Goal: Navigation & Orientation: Find specific page/section

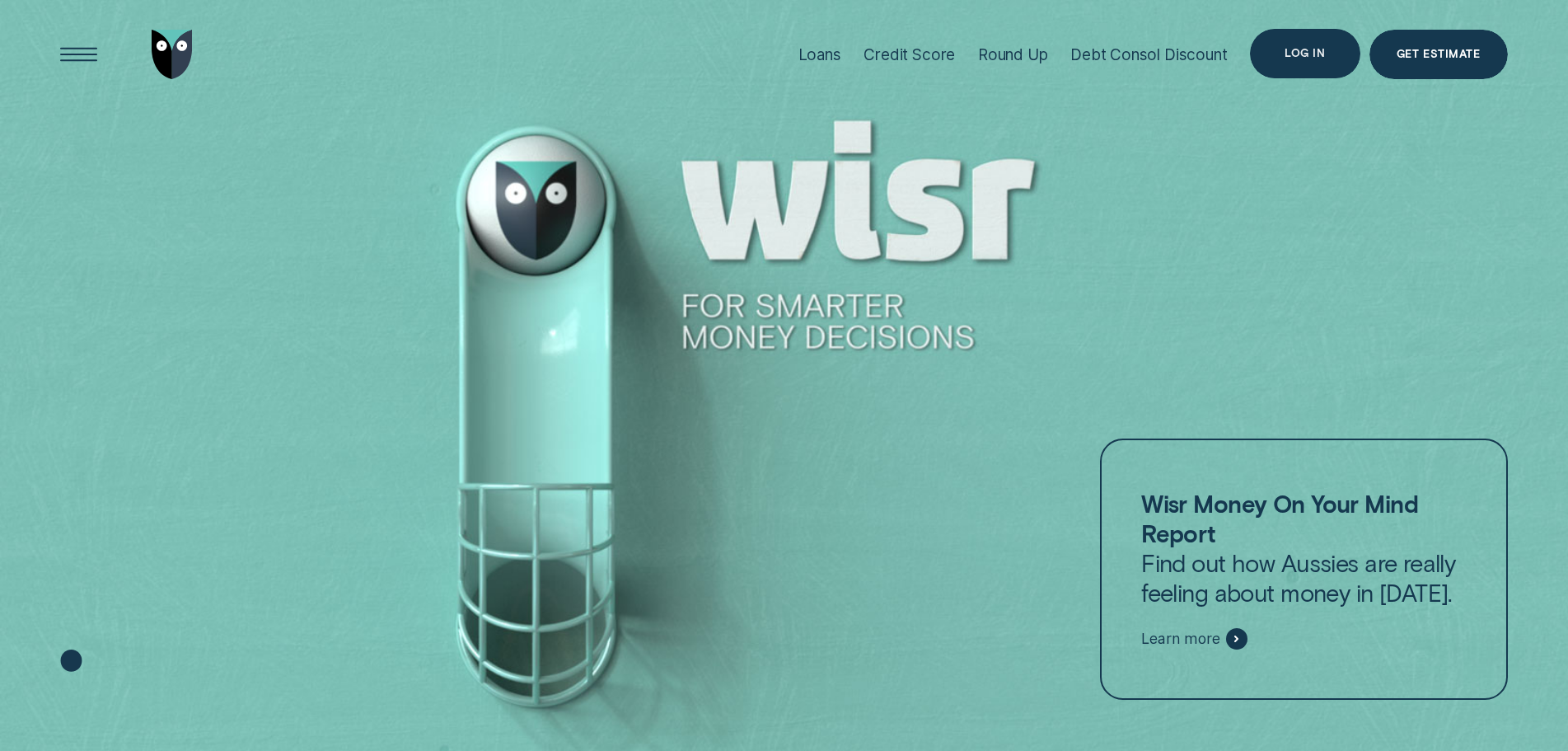
click at [1318, 57] on div "Log in" at bounding box center [1305, 54] width 41 height 10
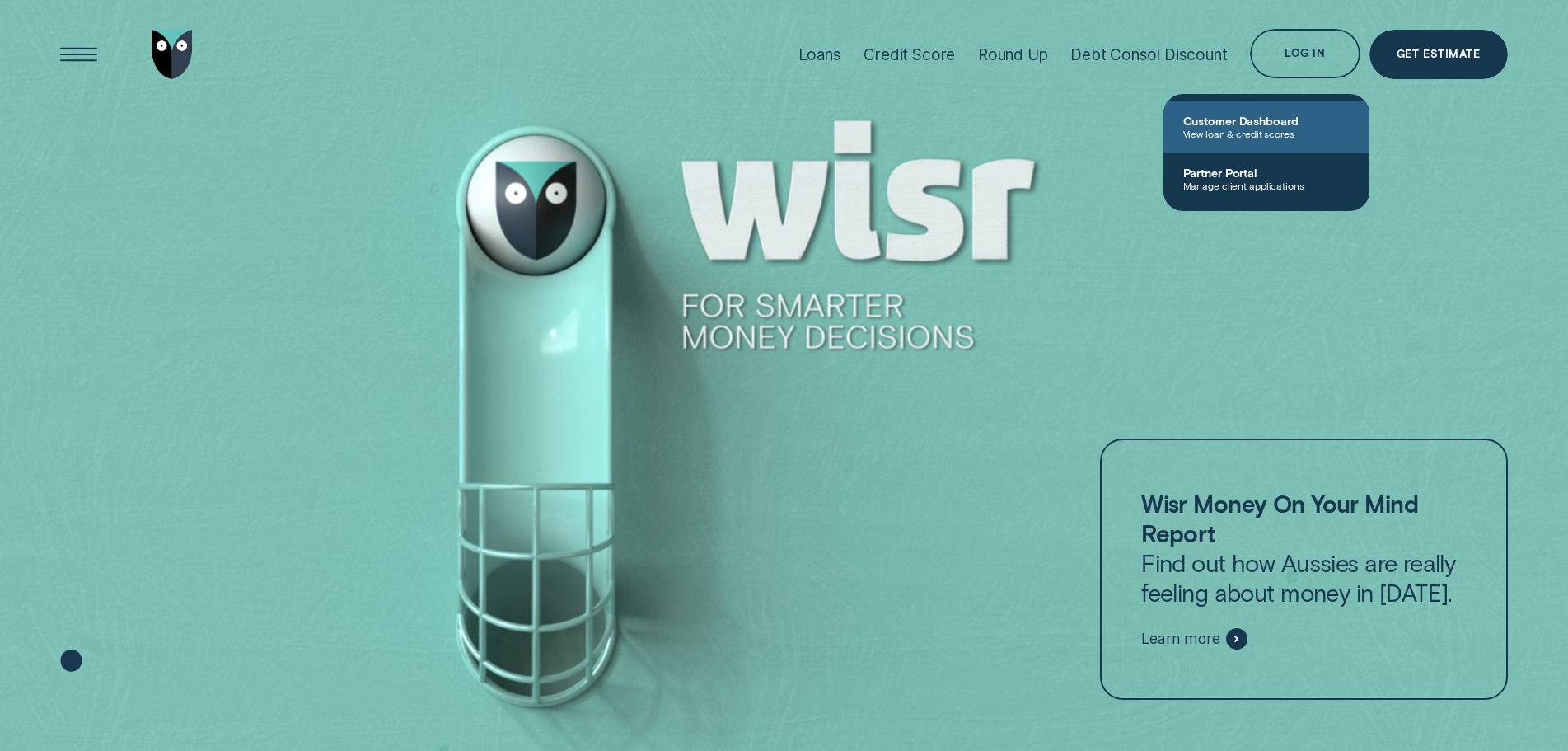
click at [1274, 138] on span "View loan & credit scores" at bounding box center [1266, 133] width 167 height 11
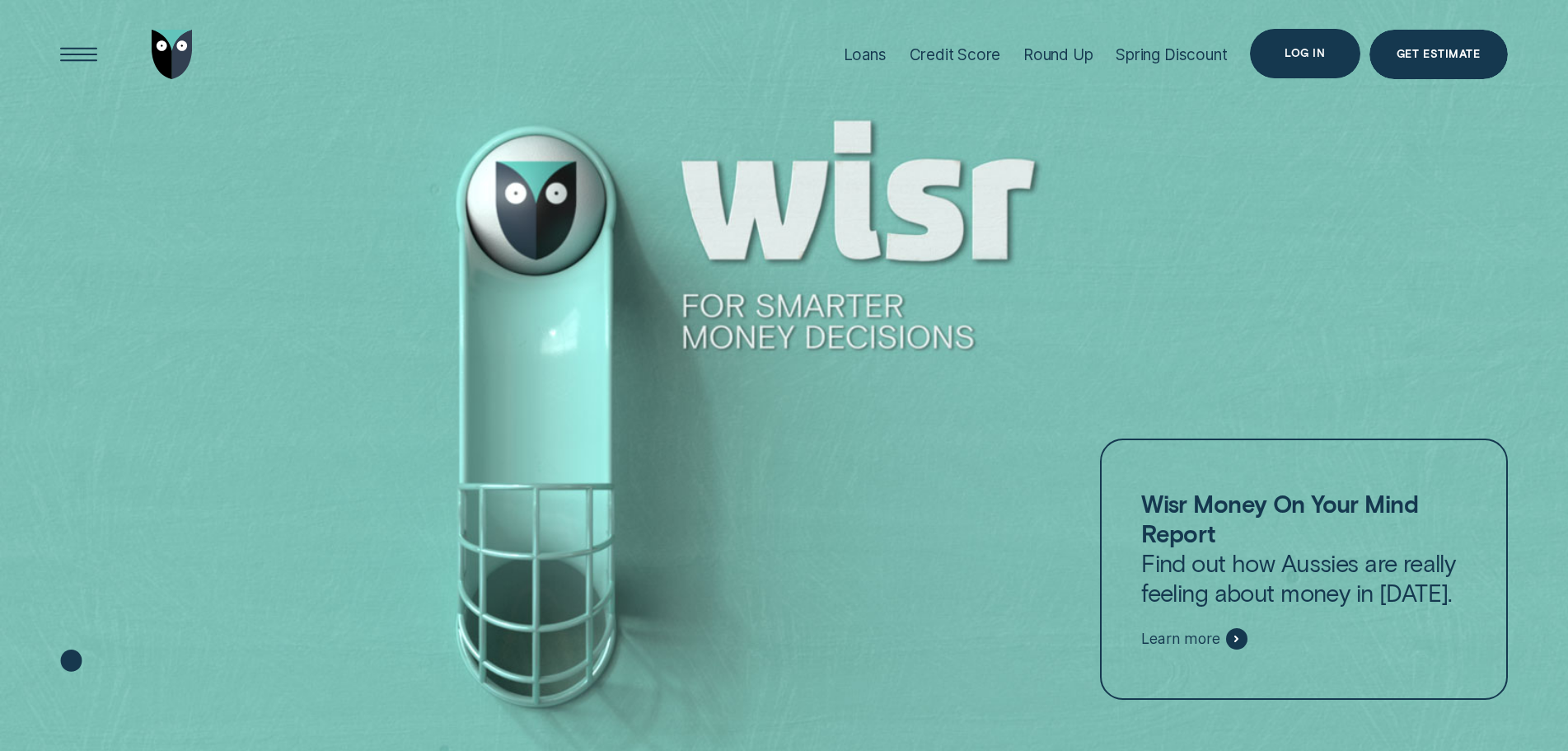
click at [1331, 37] on div "Log in" at bounding box center [1305, 53] width 109 height 49
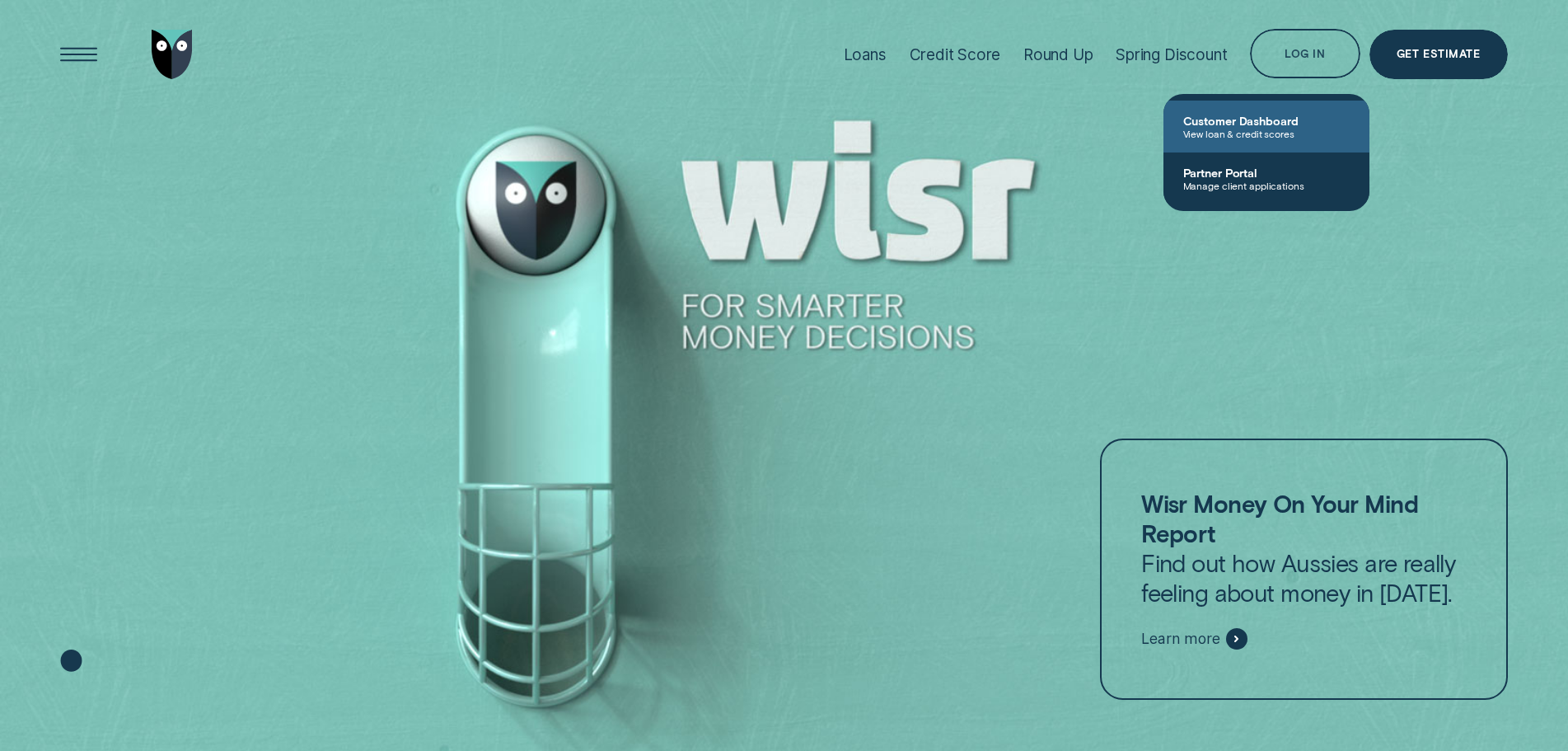
click at [1302, 112] on link "Customer Dashboard View loan & credit scores" at bounding box center [1266, 127] width 206 height 52
